Goal: Task Accomplishment & Management: Complete application form

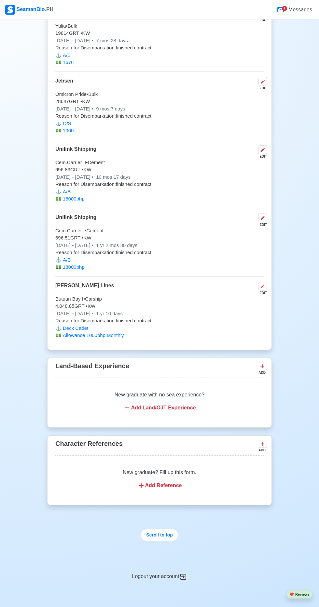
scroll to position [2256, 0]
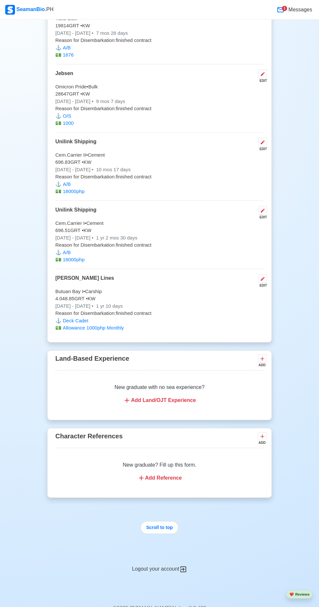
click at [169, 466] on div "New graduate? Fill up this form. Add Reference" at bounding box center [159, 472] width 208 height 36
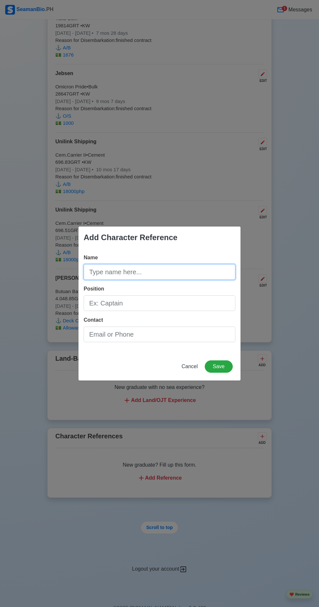
click at [167, 280] on input "Name" at bounding box center [160, 272] width 152 height 16
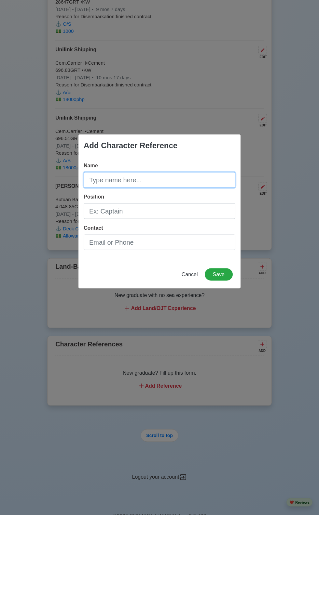
click at [146, 269] on input "Name" at bounding box center [160, 272] width 152 height 16
click at [147, 271] on input "Name" at bounding box center [160, 272] width 152 height 16
click at [174, 272] on input "Name" at bounding box center [160, 272] width 152 height 16
type input "LEE YAYONG BINONDO"
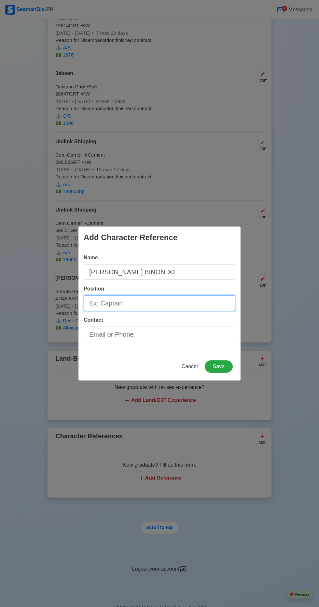
click at [175, 302] on input "Position" at bounding box center [160, 304] width 152 height 16
type input "A/B"
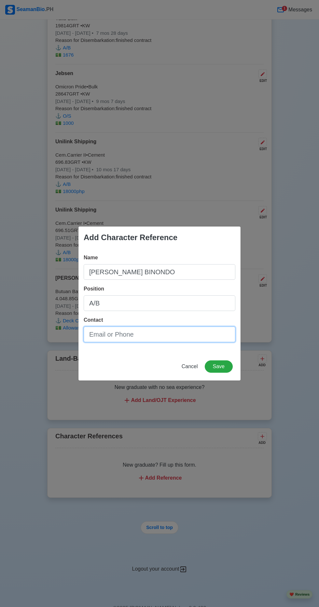
click at [149, 338] on input "Contact" at bounding box center [160, 335] width 152 height 16
click at [142, 335] on input "Contact" at bounding box center [160, 335] width 152 height 16
click at [152, 338] on input "Contact" at bounding box center [160, 335] width 152 height 16
paste input "09556347465"
type input "09556347465"
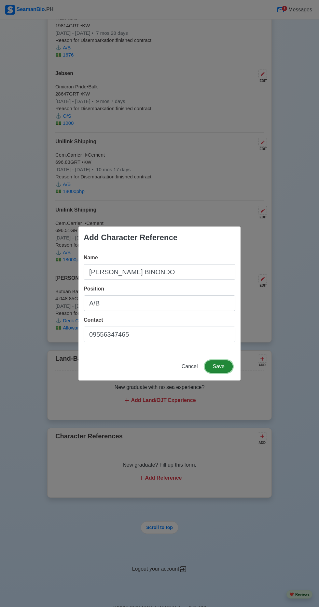
click at [227, 368] on button "Save" at bounding box center [219, 367] width 28 height 12
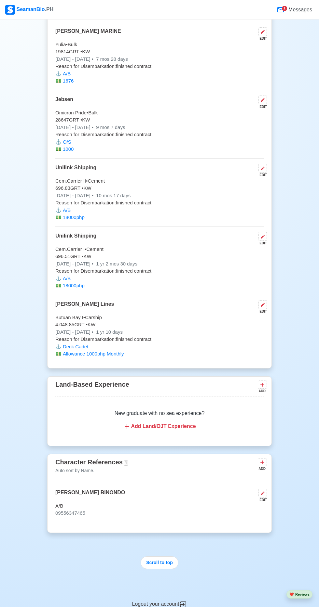
scroll to position [2265, 0]
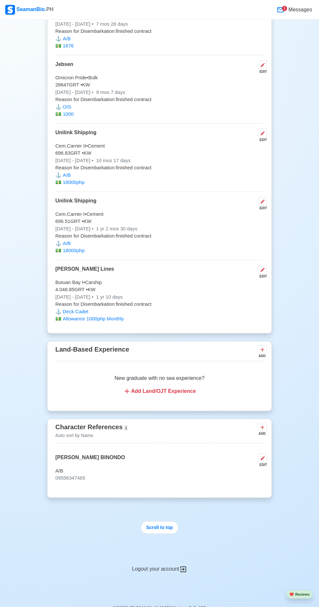
click at [265, 456] on icon at bounding box center [262, 458] width 5 height 5
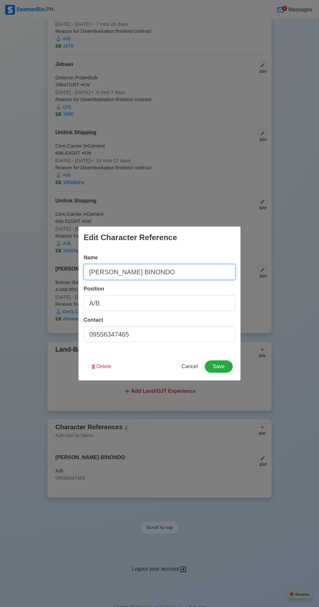
click at [212, 280] on input "LEE YAYONG BINONDO" at bounding box center [160, 272] width 152 height 16
type input "LEE"
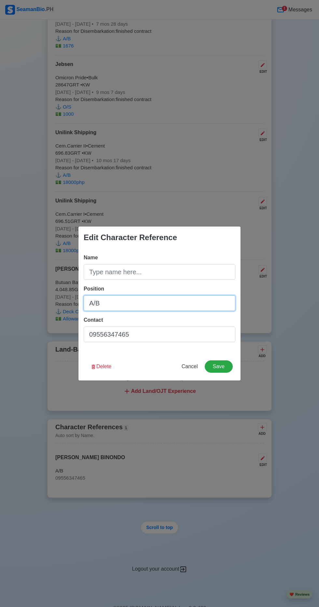
click at [213, 302] on input "A/B" at bounding box center [160, 304] width 152 height 16
type input "A"
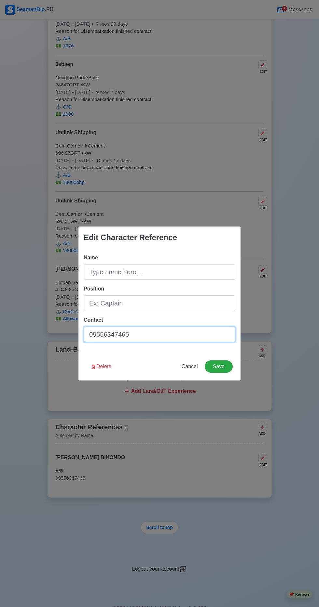
click at [190, 332] on input "09556347465" at bounding box center [160, 335] width 152 height 16
type input "0"
click at [106, 369] on button "Delete" at bounding box center [100, 367] width 29 height 12
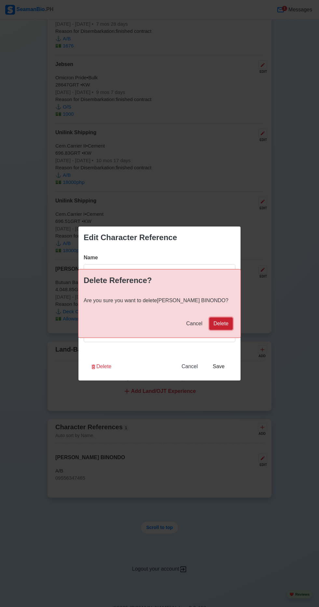
click at [228, 325] on button "Delete" at bounding box center [220, 324] width 23 height 12
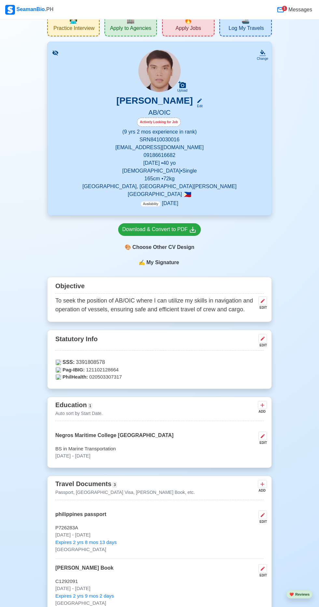
scroll to position [0, 0]
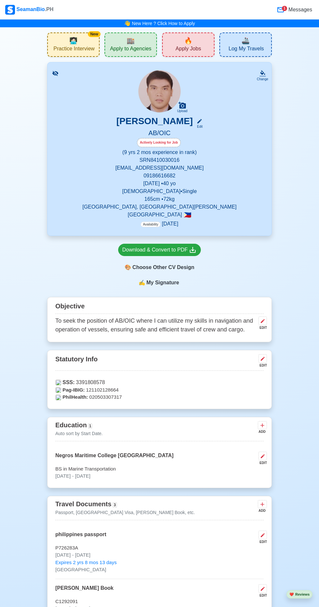
click at [122, 41] on div "🏬 Apply to Agencies" at bounding box center [130, 45] width 52 height 24
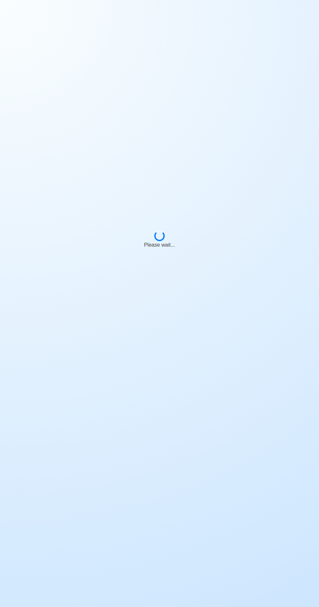
click at [129, 47] on div "Please wait..." at bounding box center [159, 237] width 319 height 474
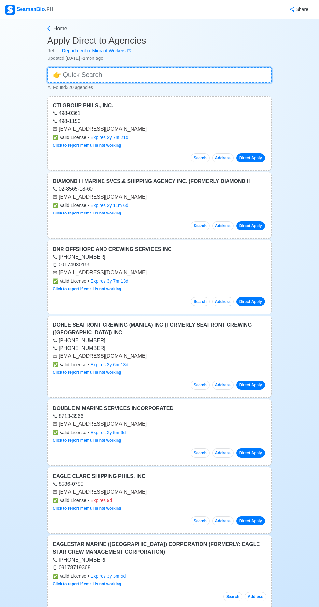
click at [96, 75] on input at bounding box center [159, 75] width 224 height 16
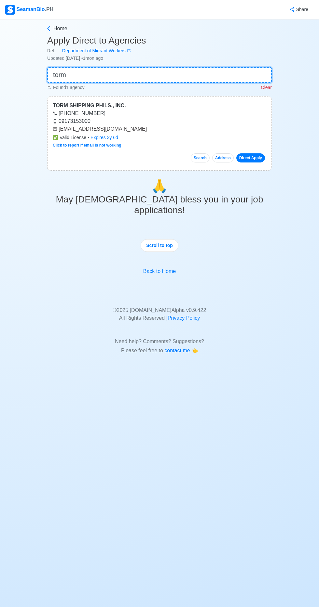
type input "torm"
click at [254, 157] on link "Direct Apply" at bounding box center [250, 157] width 29 height 9
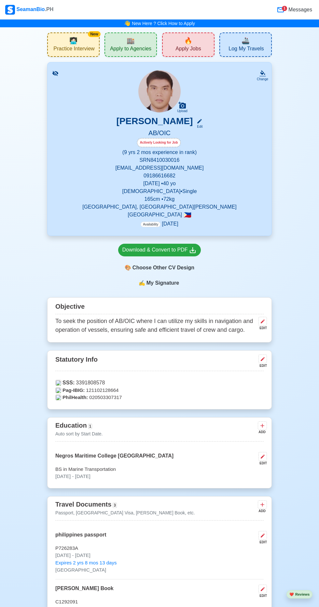
click at [205, 43] on div "🔥 Apply Jobs" at bounding box center [188, 45] width 52 height 24
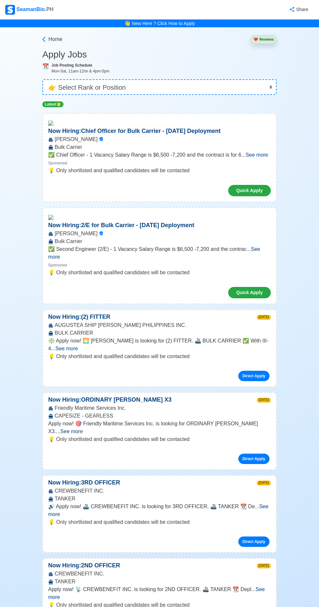
click at [78, 346] on span "See more" at bounding box center [66, 349] width 22 height 6
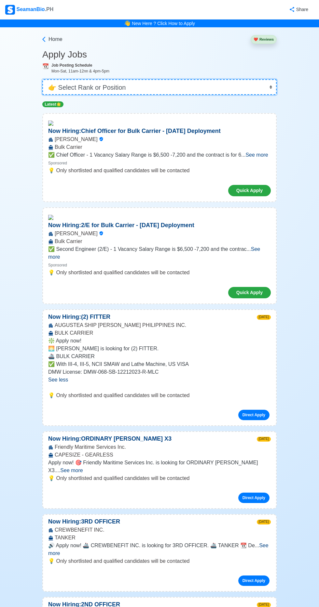
click at [172, 86] on select "👉 Select Rank or Position Master Chief Officer 2nd Officer 3rd Officer Junior O…" at bounding box center [159, 87] width 234 height 16
select select "Able Seaman"
click at [42, 79] on select "👉 Select Rank or Position Master Chief Officer 2nd Officer 3rd Officer Junior O…" at bounding box center [159, 87] width 234 height 16
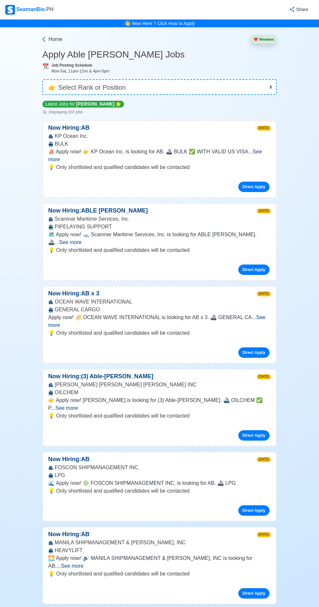
click at [262, 151] on span "See more" at bounding box center [155, 155] width 214 height 13
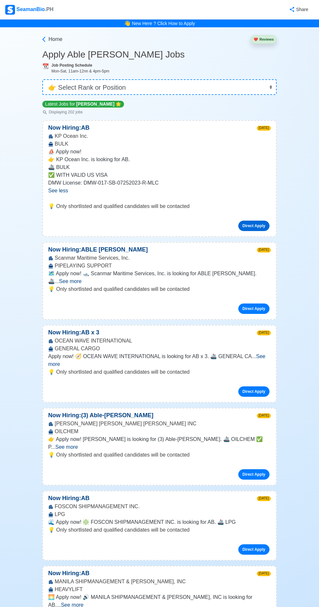
click at [261, 224] on link "Direct Apply" at bounding box center [253, 226] width 31 height 10
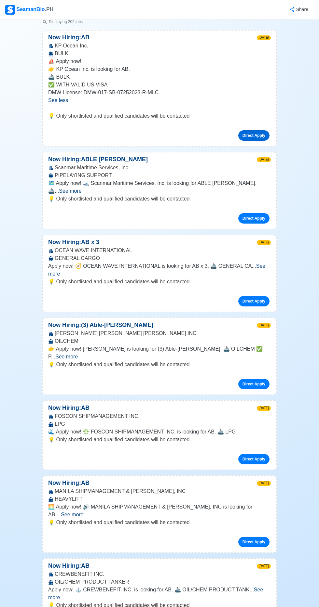
scroll to position [90, 0]
click at [263, 263] on span "See more" at bounding box center [156, 269] width 217 height 13
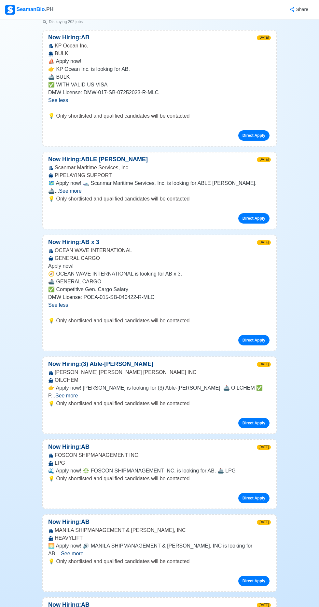
scroll to position [0, 0]
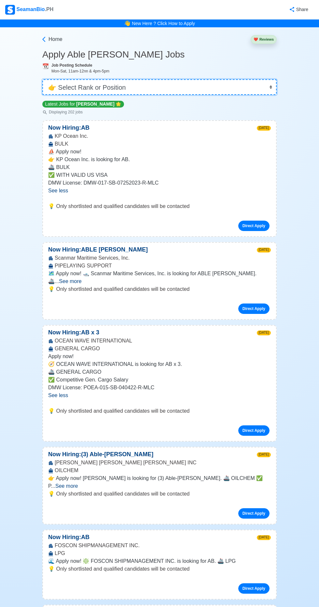
click at [123, 83] on select "👉 Select Rank or Position Master Chief Officer 2nd Officer 3rd Officer Junior O…" at bounding box center [159, 87] width 234 height 16
click at [129, 86] on select "👉 Select Rank or Position Master Chief Officer 2nd Officer 3rd Officer Junior O…" at bounding box center [159, 87] width 234 height 16
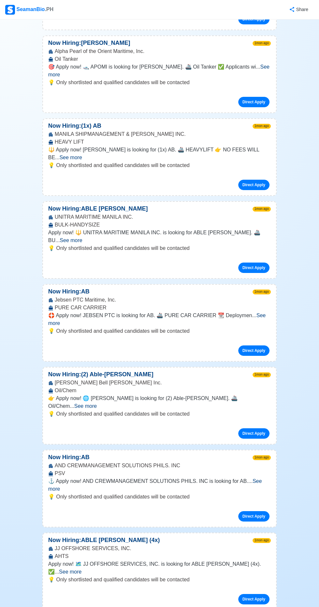
scroll to position [7256, 0]
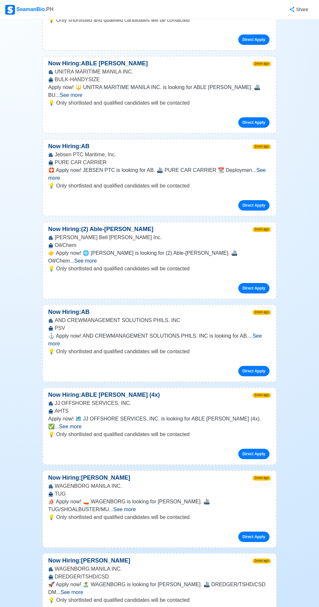
scroll to position [7401, 0]
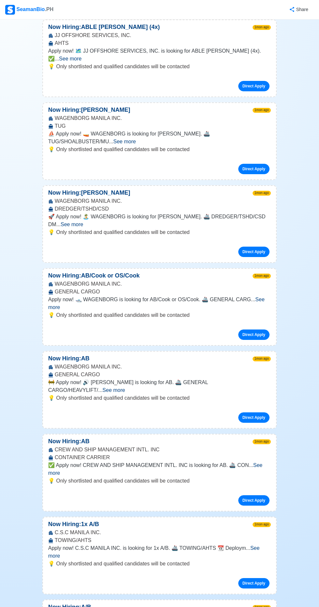
scroll to position [7770, 0]
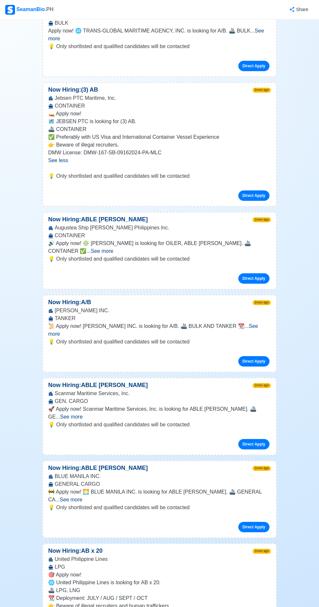
scroll to position [8369, 0]
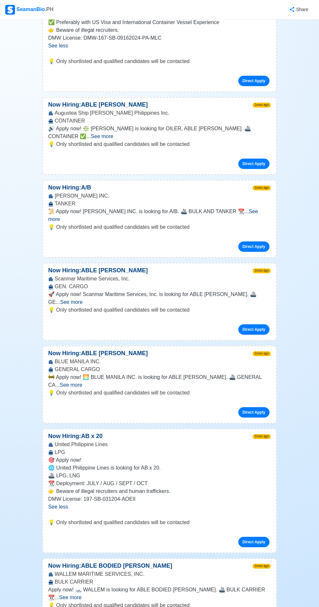
scroll to position [8492, 0]
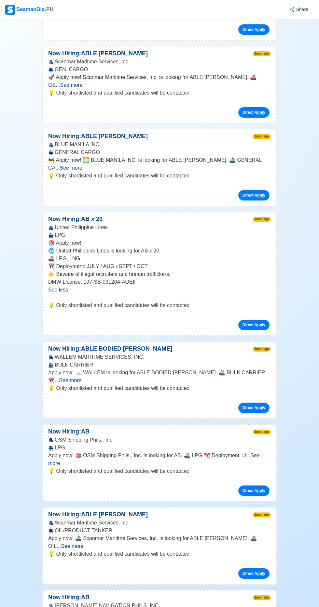
scroll to position [8703, 0]
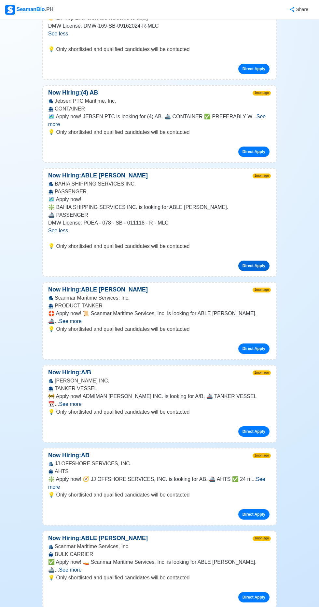
scroll to position [9660, 0]
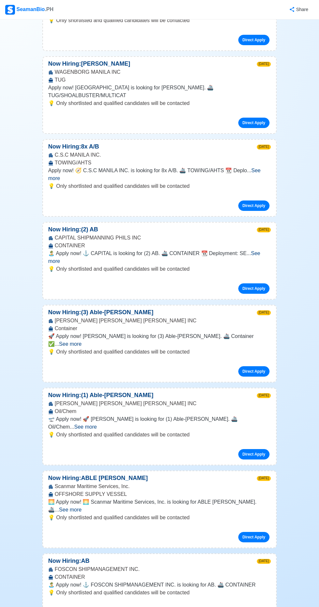
scroll to position [0, 0]
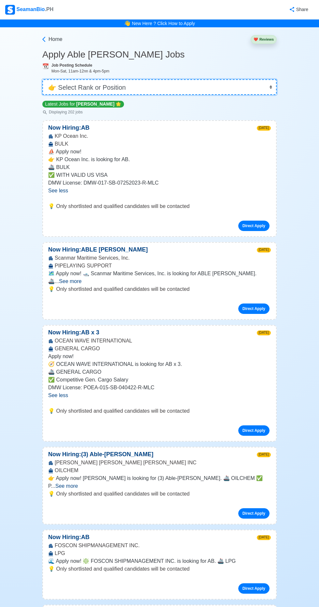
click at [125, 80] on select "👉 Select Rank or Position Master Chief Officer 2nd Officer 3rd Officer Junior O…" at bounding box center [159, 87] width 234 height 16
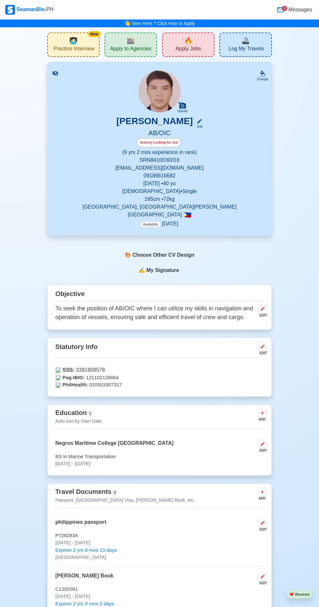
click at [141, 45] on div "🏬 Apply to Agencies" at bounding box center [130, 45] width 52 height 24
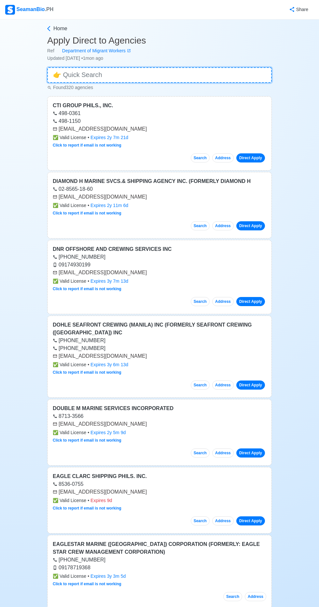
click at [136, 75] on input at bounding box center [159, 75] width 224 height 16
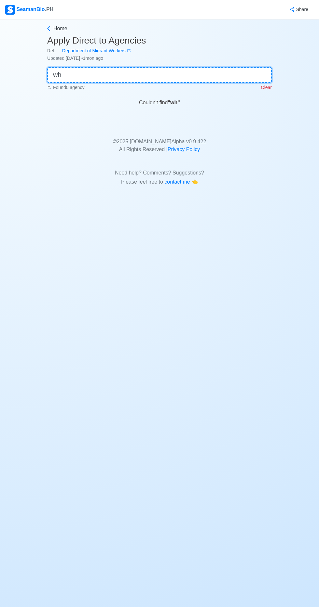
type input "w"
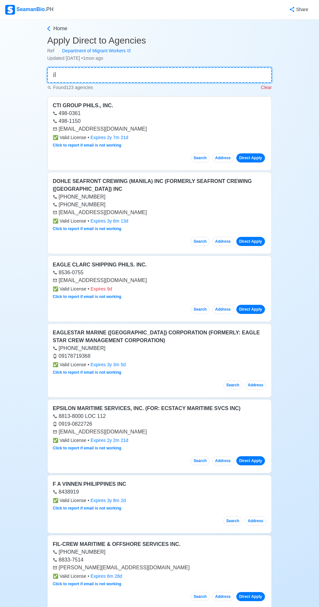
type input "i"
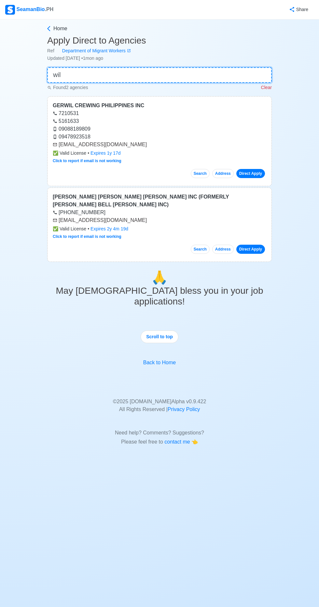
type input "wil"
click at [248, 248] on link "Direct Apply" at bounding box center [250, 249] width 29 height 9
click at [257, 169] on link "Direct Apply" at bounding box center [250, 173] width 29 height 9
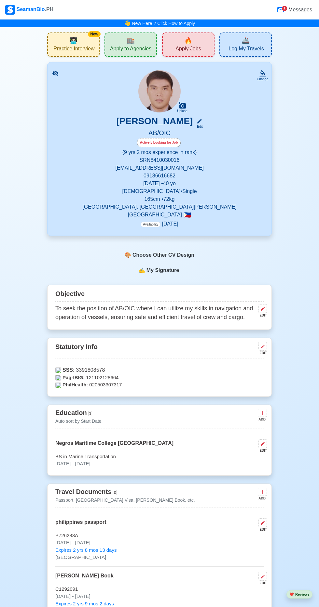
click at [140, 46] on span "Apply to Agencies" at bounding box center [130, 50] width 41 height 8
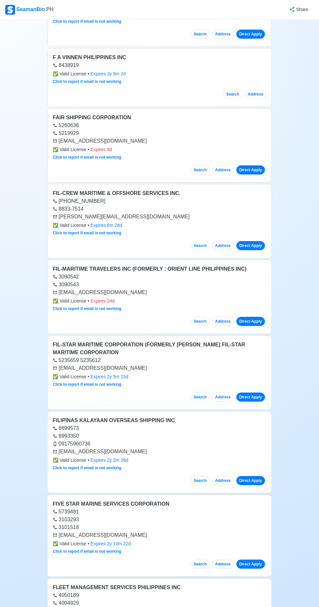
scroll to position [1398, 0]
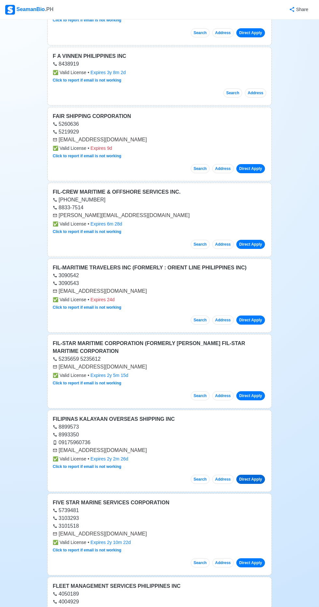
click at [258, 475] on link "Direct Apply" at bounding box center [250, 479] width 29 height 9
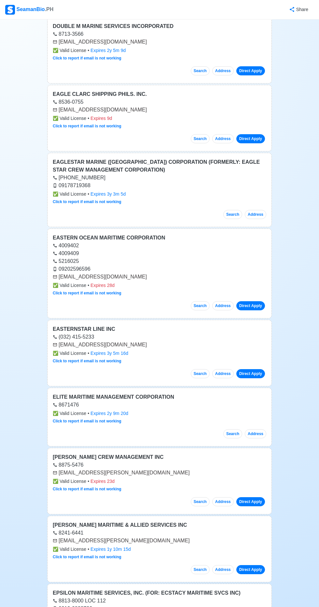
scroll to position [0, 0]
